Goal: Task Accomplishment & Management: Use online tool/utility

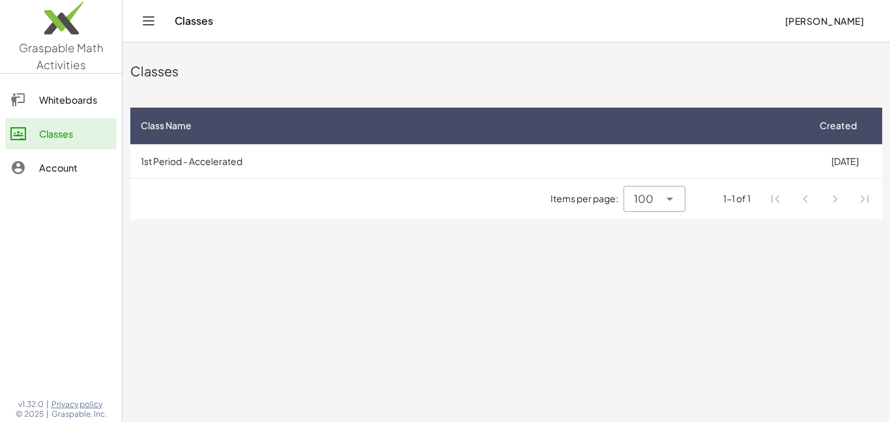
click at [846, 17] on span "[PERSON_NAME]" at bounding box center [825, 21] width 80 height 12
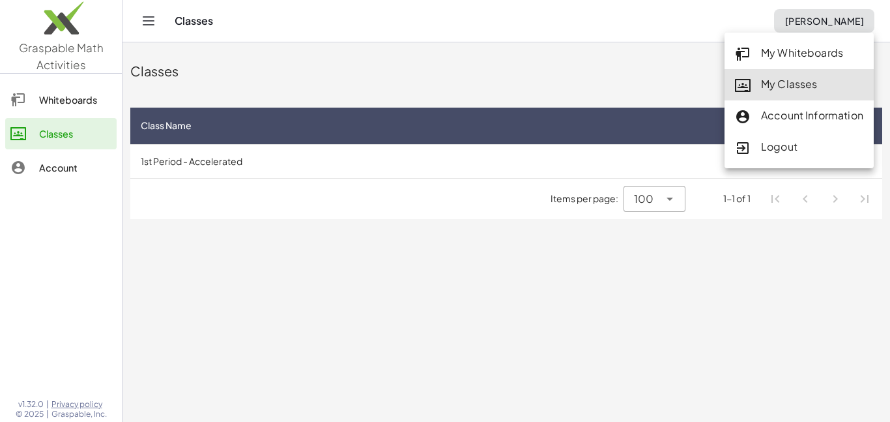
click at [771, 87] on div "My Classes" at bounding box center [799, 84] width 128 height 17
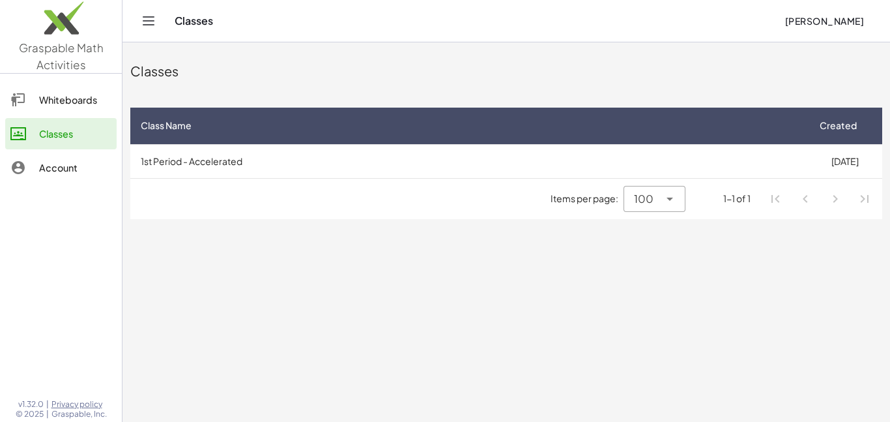
click at [831, 26] on span "[PERSON_NAME]" at bounding box center [825, 21] width 80 height 12
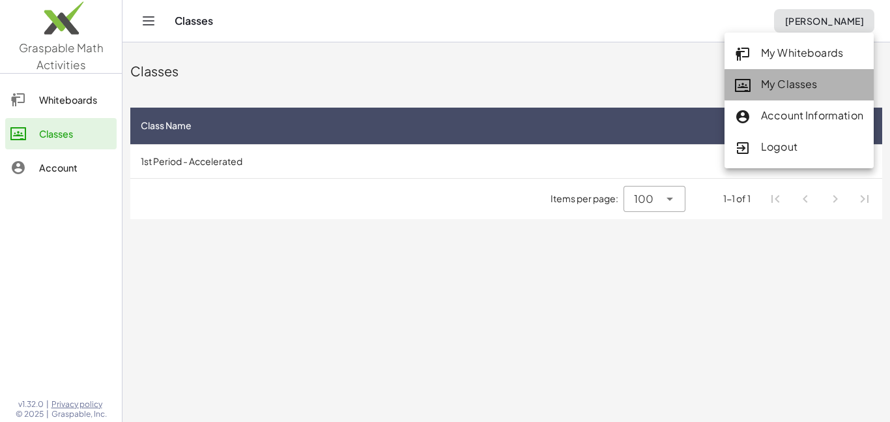
click at [747, 93] on icon at bounding box center [743, 86] width 16 height 16
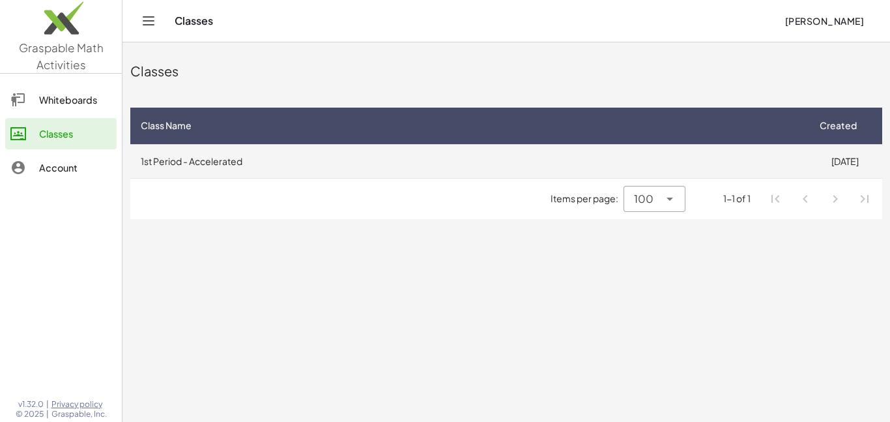
click at [574, 156] on td "1st Period - Accelerated" at bounding box center [468, 161] width 677 height 34
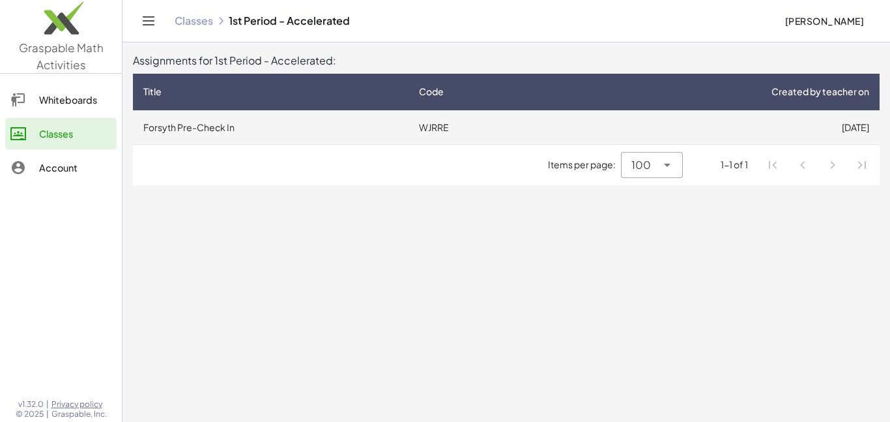
click at [575, 134] on td "[DATE]" at bounding box center [717, 127] width 325 height 34
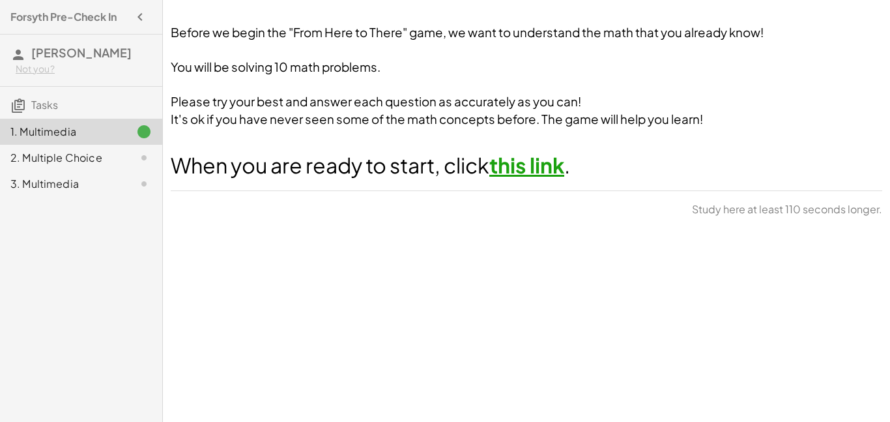
click at [550, 167] on link "this link" at bounding box center [527, 165] width 75 height 26
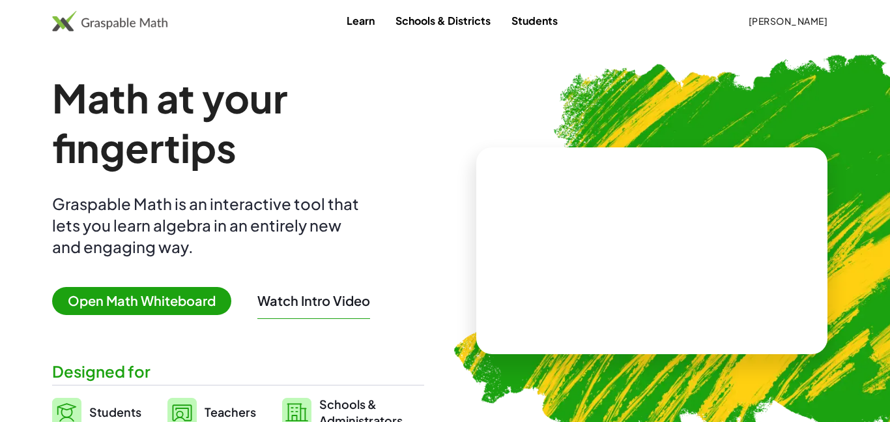
click at [790, 22] on span "[PERSON_NAME]" at bounding box center [788, 21] width 80 height 12
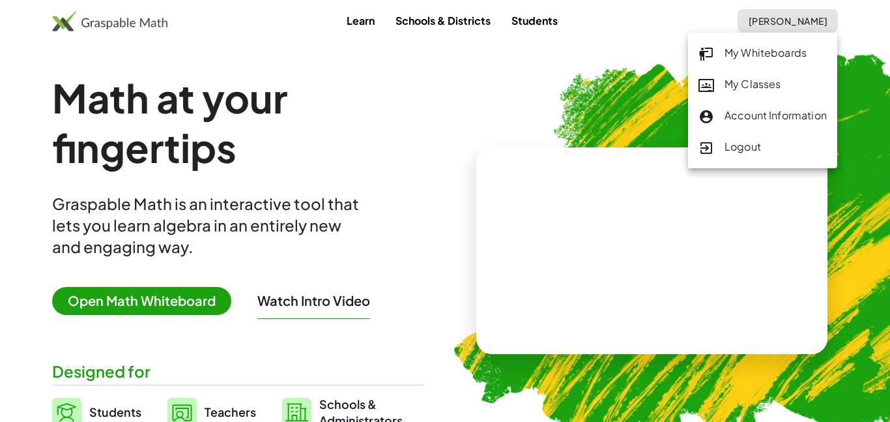
click at [733, 88] on div "My Classes" at bounding box center [763, 84] width 128 height 17
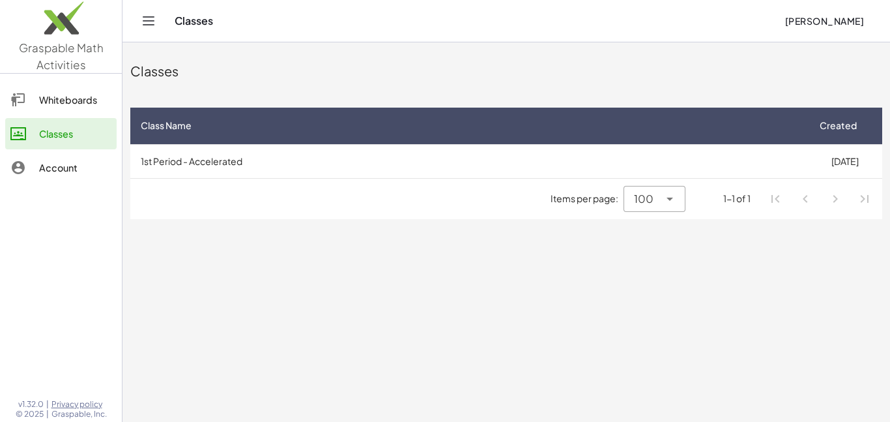
click at [398, 193] on div "Items per page: 100 *** 1-1 of 1" at bounding box center [506, 199] width 752 height 40
click at [78, 171] on div "Account" at bounding box center [75, 168] width 72 height 16
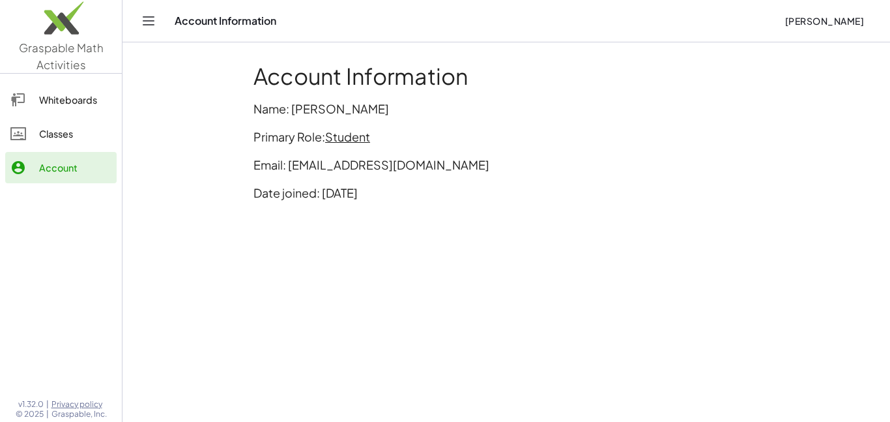
click at [85, 148] on link "Classes" at bounding box center [60, 133] width 111 height 31
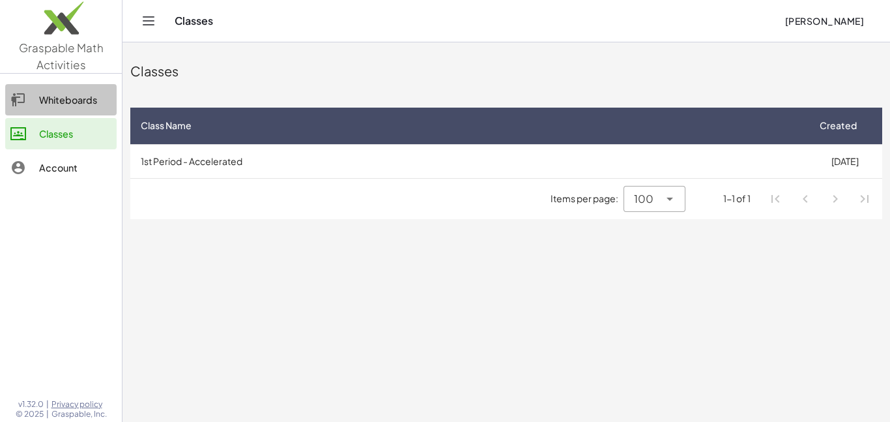
click at [96, 105] on div "Whiteboards" at bounding box center [75, 100] width 72 height 16
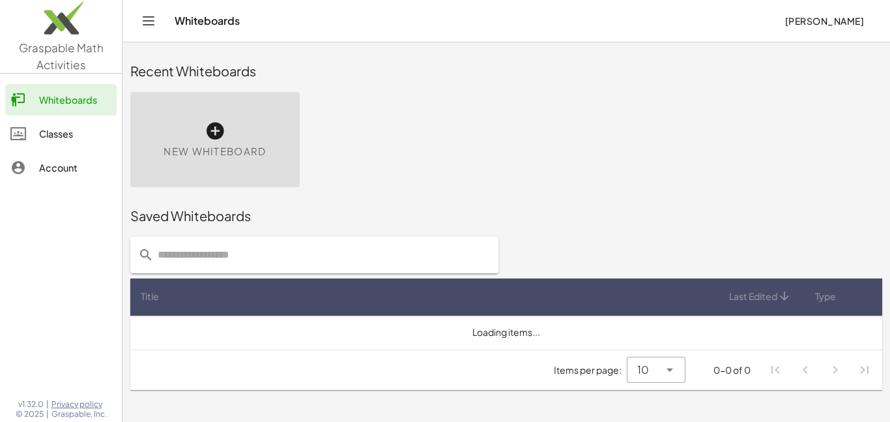
click at [91, 130] on div "Classes" at bounding box center [75, 134] width 72 height 16
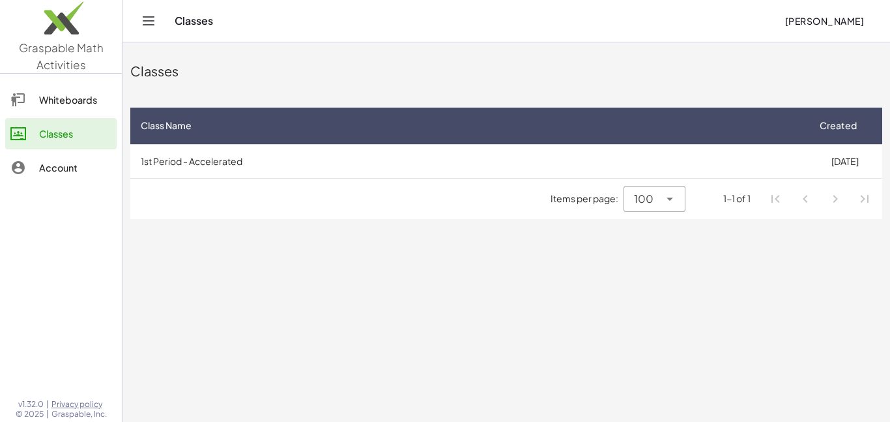
click at [82, 43] on img at bounding box center [61, 20] width 122 height 55
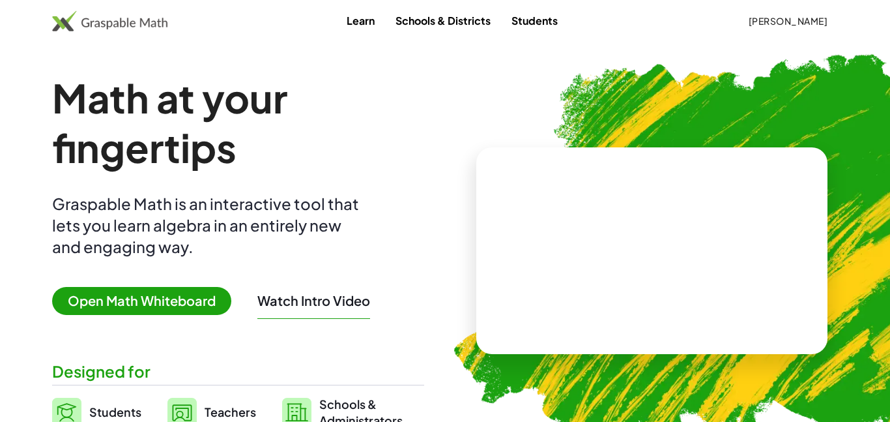
click at [791, 25] on span "[PERSON_NAME]" at bounding box center [788, 21] width 80 height 12
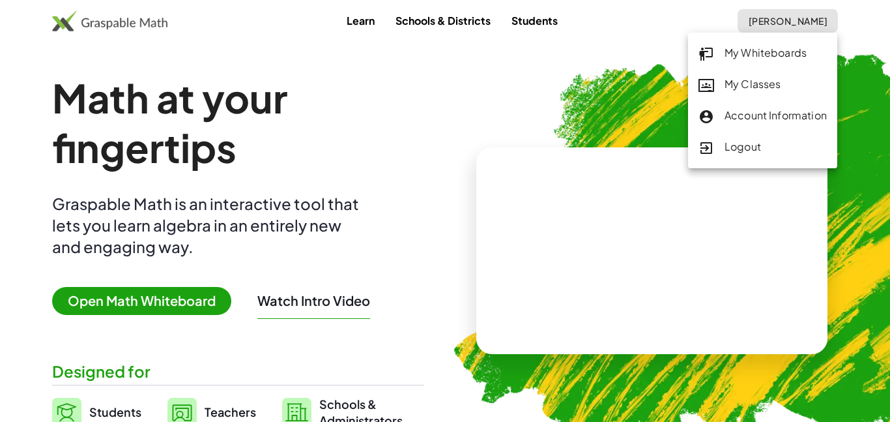
click at [763, 85] on div "My Classes" at bounding box center [763, 84] width 128 height 17
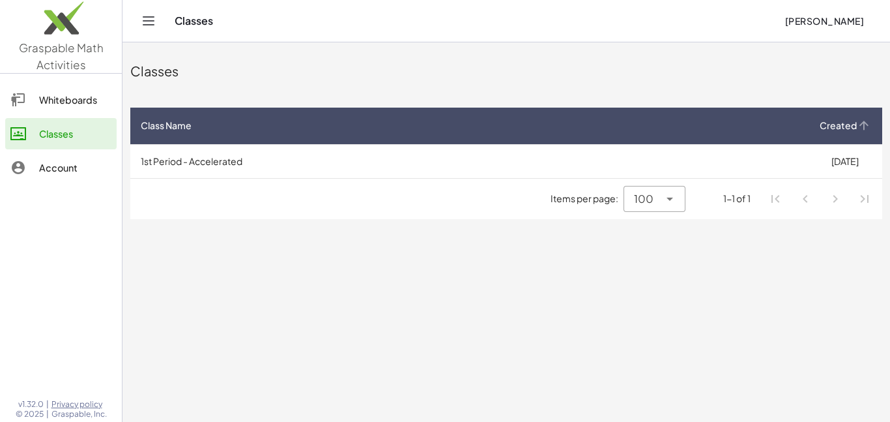
click at [849, 119] on span "Created" at bounding box center [838, 126] width 37 height 14
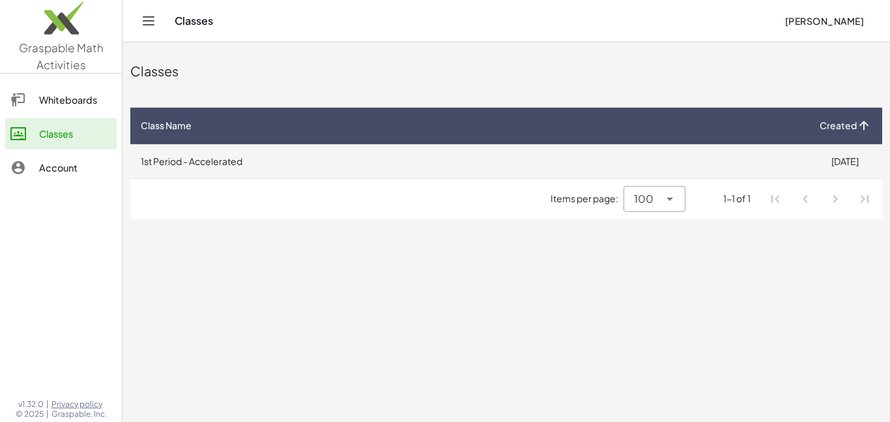
click at [674, 153] on td "1st Period - Accelerated" at bounding box center [468, 161] width 677 height 34
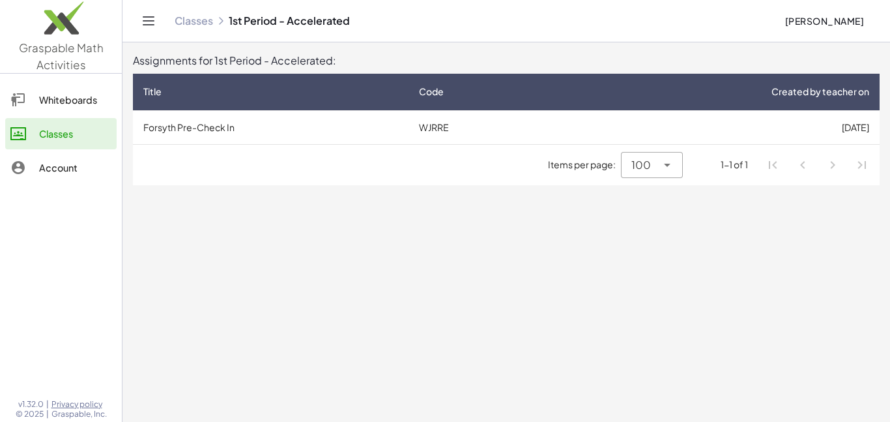
click at [631, 165] on div "100 ***" at bounding box center [638, 165] width 35 height 26
click at [645, 259] on div "All" at bounding box center [652, 262] width 40 height 16
type input "**"
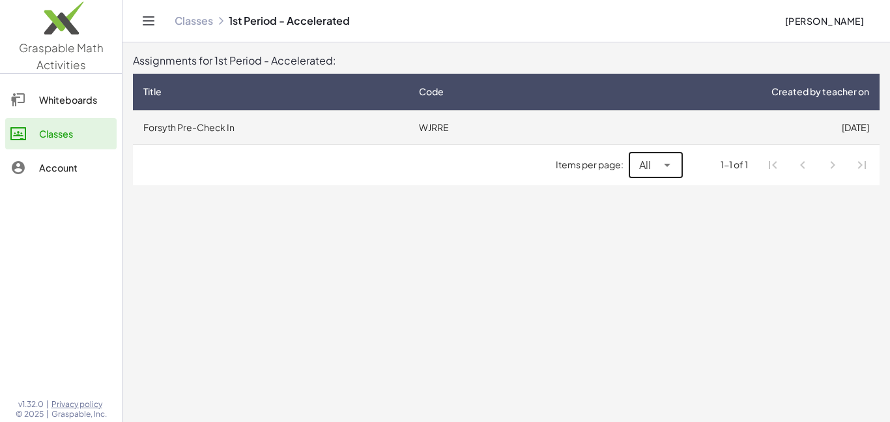
click at [316, 130] on td "Forsyth Pre-Check In" at bounding box center [271, 127] width 276 height 34
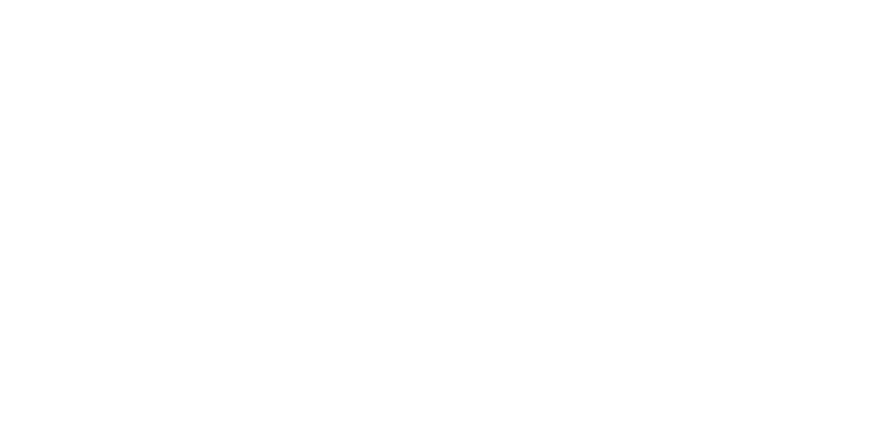
click at [316, 130] on div at bounding box center [445, 211] width 890 height 422
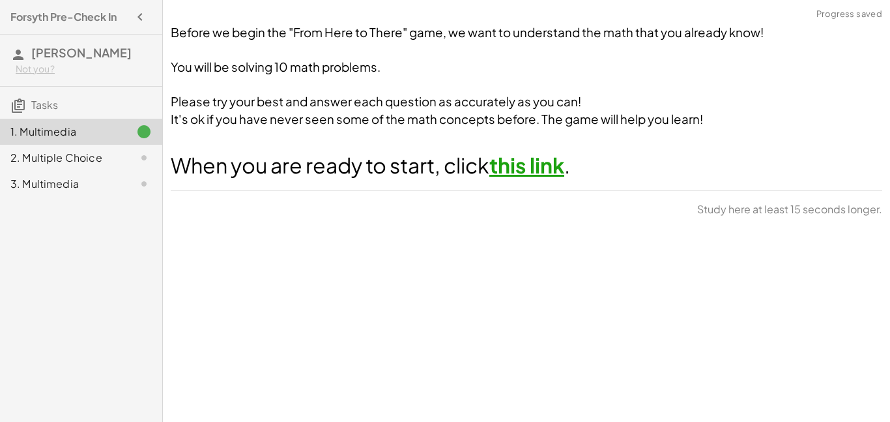
click at [111, 156] on div "2. Multiple Choice" at bounding box center [62, 158] width 105 height 16
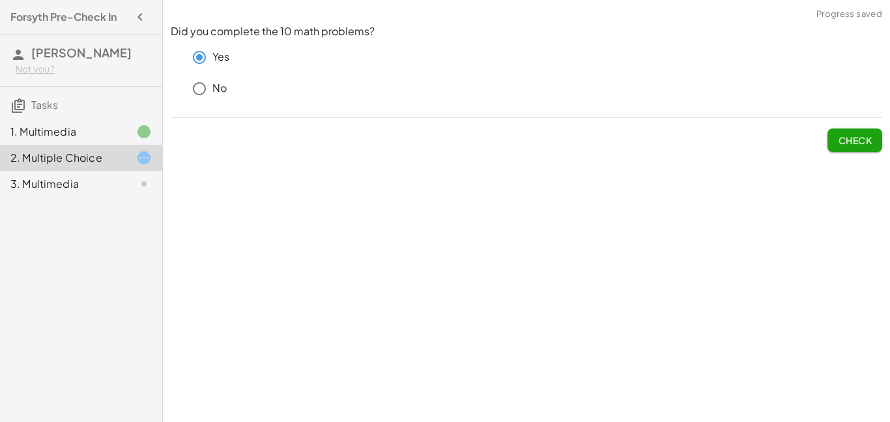
click at [855, 142] on span "Check" at bounding box center [855, 140] width 34 height 12
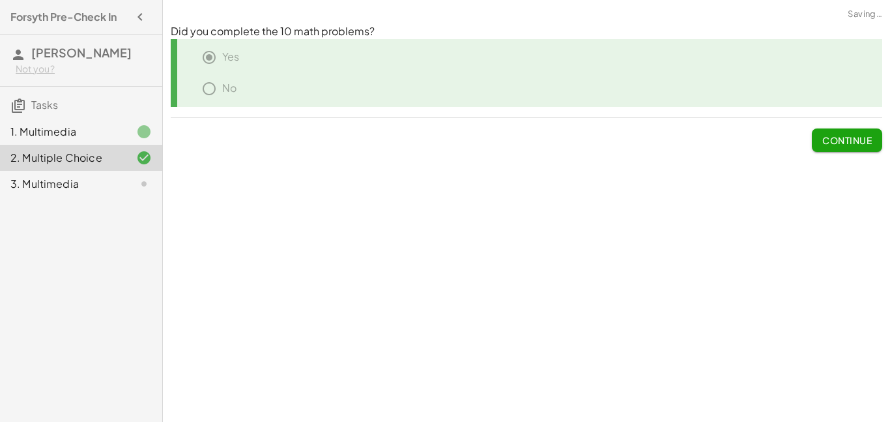
click at [53, 178] on div "3. Multimedia" at bounding box center [62, 184] width 105 height 16
